Goal: Information Seeking & Learning: Learn about a topic

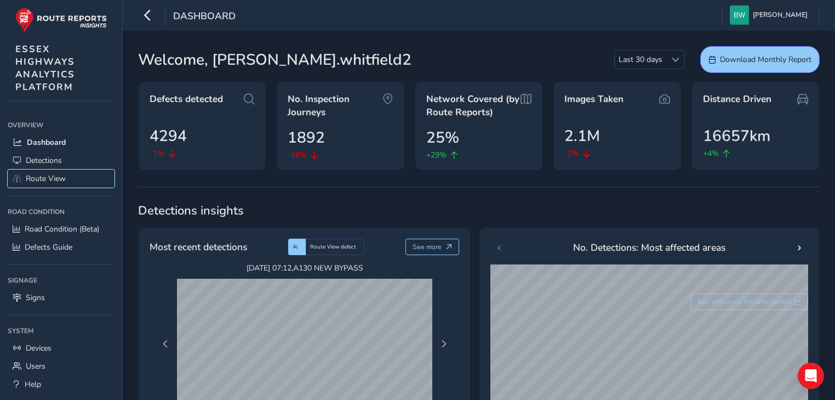
click at [57, 173] on span "Route View" at bounding box center [46, 178] width 40 height 10
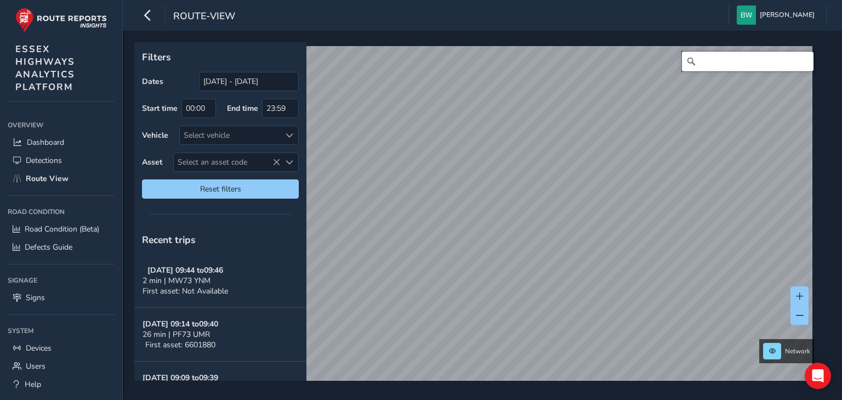
click at [701, 62] on input "Search" at bounding box center [748, 62] width 132 height 20
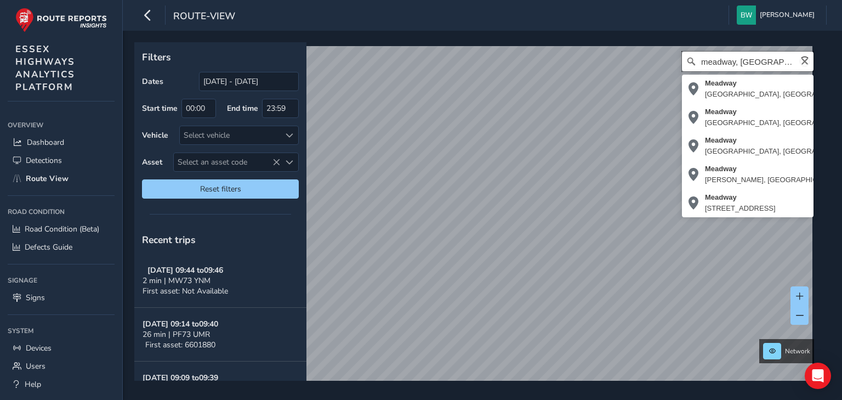
type input "meadway, [GEOGRAPHIC_DATA]"
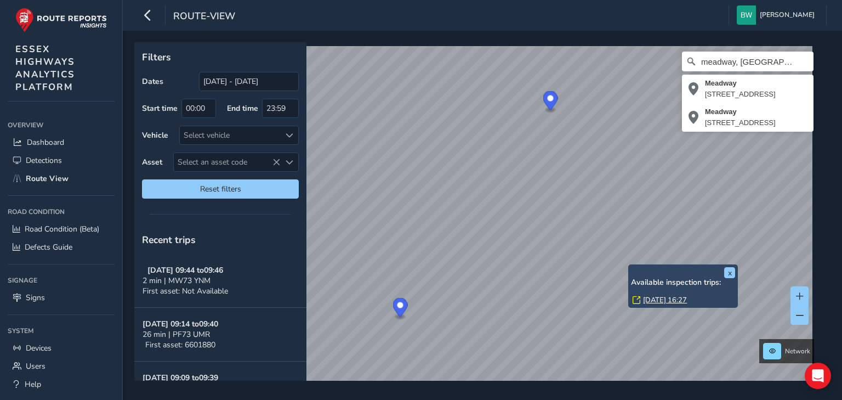
click at [655, 299] on link "[DATE] 16:27" at bounding box center [665, 300] width 44 height 10
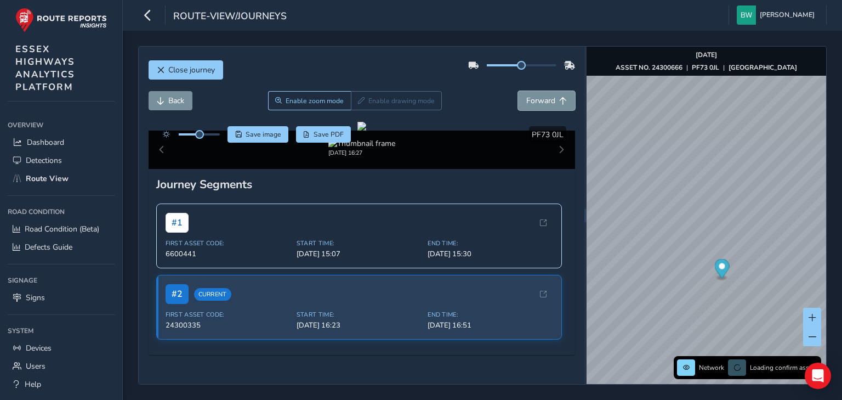
click at [544, 101] on span "Forward" at bounding box center [540, 100] width 29 height 10
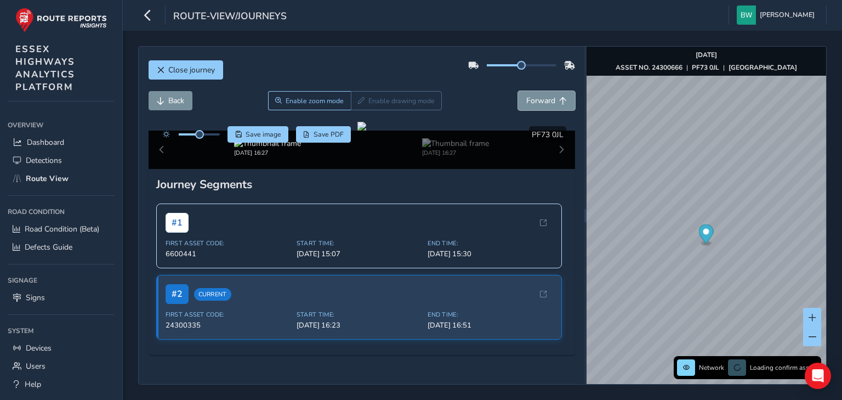
click at [544, 101] on span "Forward" at bounding box center [540, 100] width 29 height 10
click at [161, 100] on span "Back" at bounding box center [161, 101] width 8 height 8
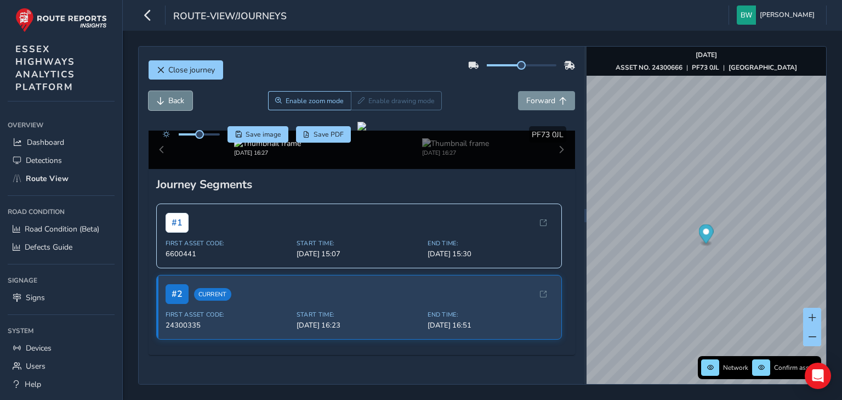
click at [161, 100] on span "Back" at bounding box center [161, 101] width 8 height 8
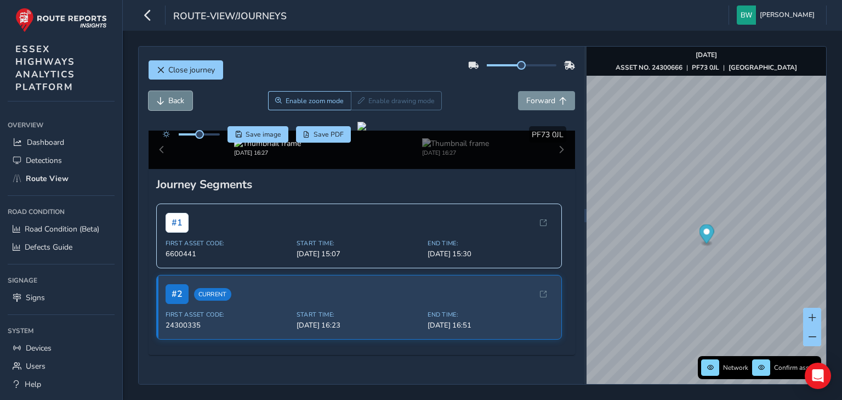
click at [161, 100] on span "Back" at bounding box center [161, 101] width 8 height 8
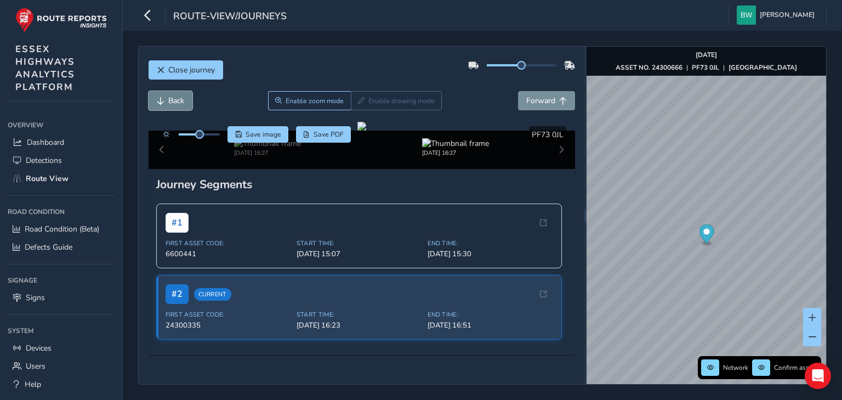
click at [161, 100] on span "Back" at bounding box center [161, 101] width 8 height 8
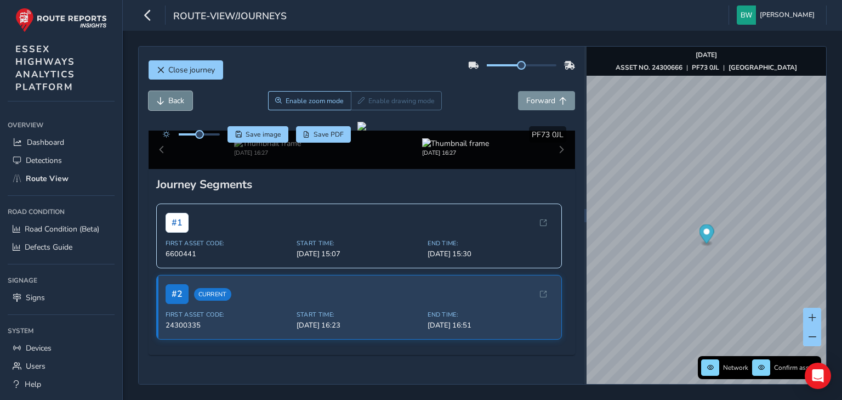
click at [161, 100] on span "Back" at bounding box center [161, 101] width 8 height 8
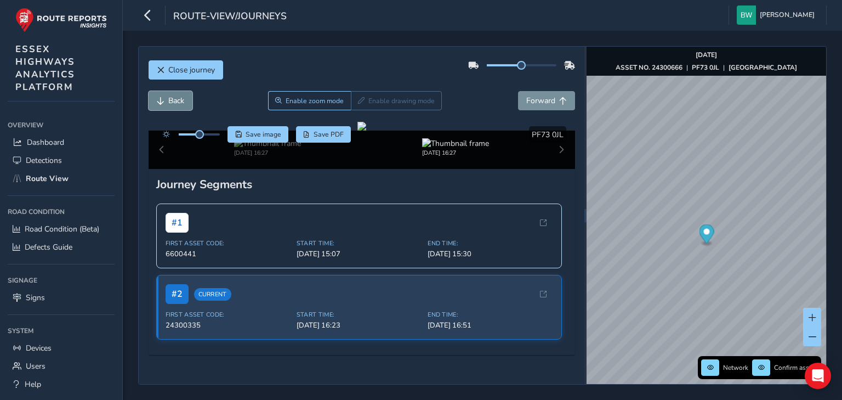
click at [161, 100] on span "Back" at bounding box center [161, 101] width 8 height 8
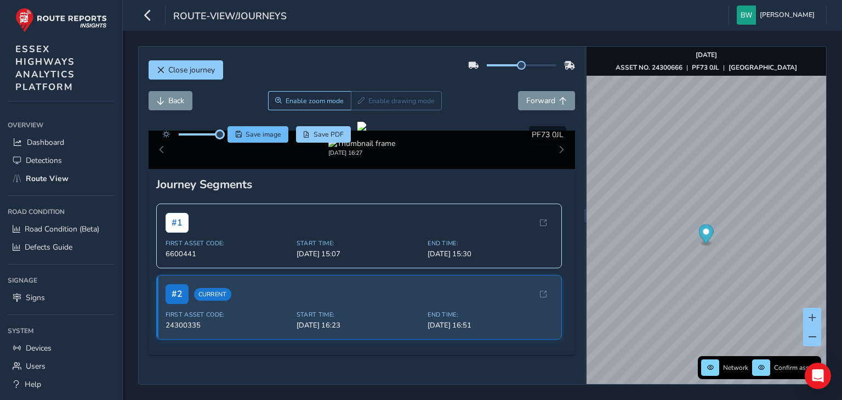
drag, startPoint x: 199, startPoint y: 133, endPoint x: 235, endPoint y: 129, distance: 36.3
click at [235, 129] on div "Save image Save PDF" at bounding box center [254, 134] width 194 height 16
